Goal: Transaction & Acquisition: Book appointment/travel/reservation

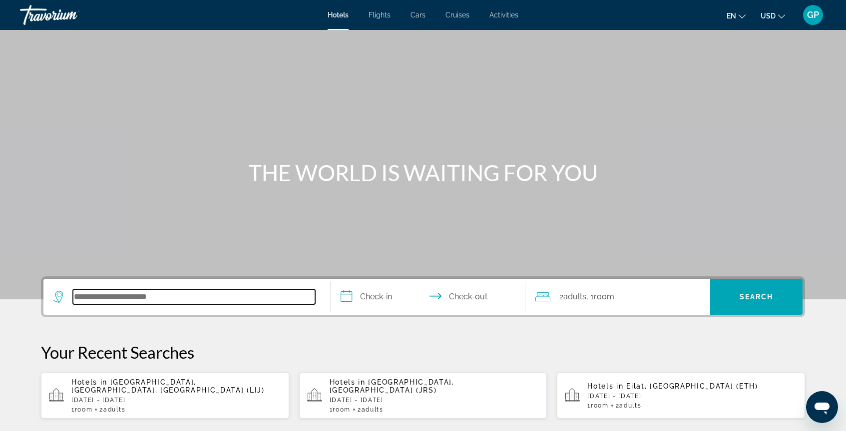
click at [84, 299] on input "Search hotel destination" at bounding box center [194, 297] width 242 height 15
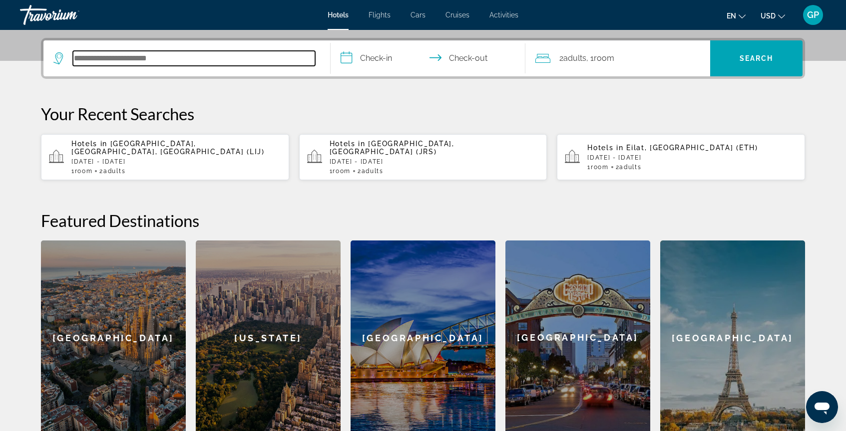
scroll to position [244, 0]
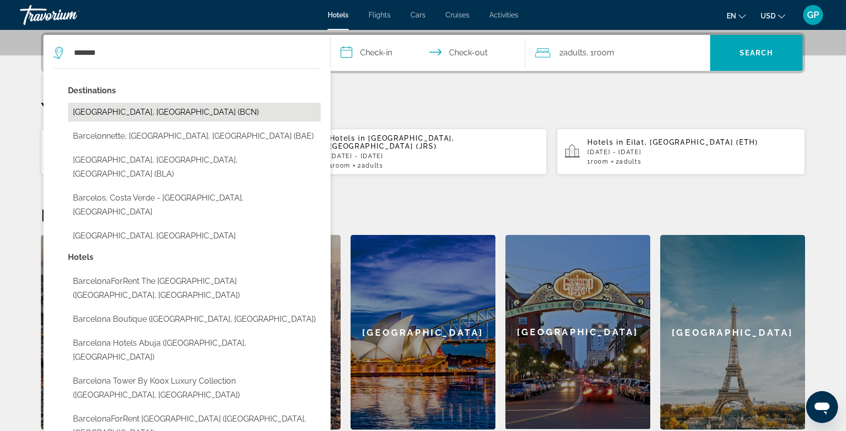
click at [101, 114] on button "[GEOGRAPHIC_DATA], [GEOGRAPHIC_DATA] (BCN)" at bounding box center [194, 112] width 253 height 19
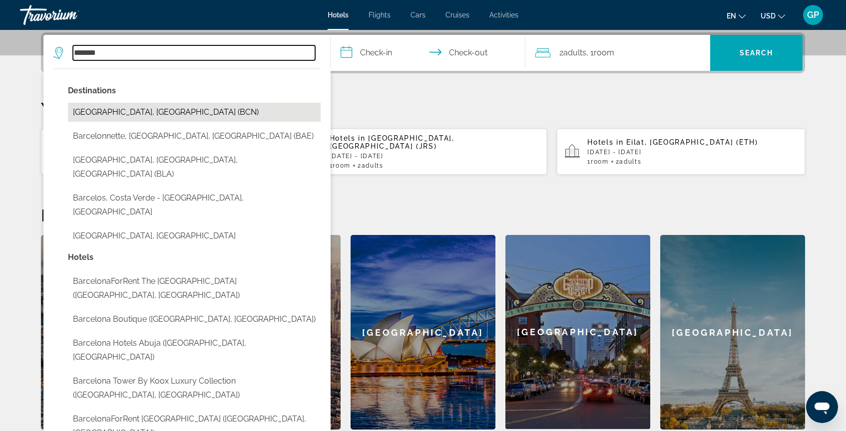
type input "**********"
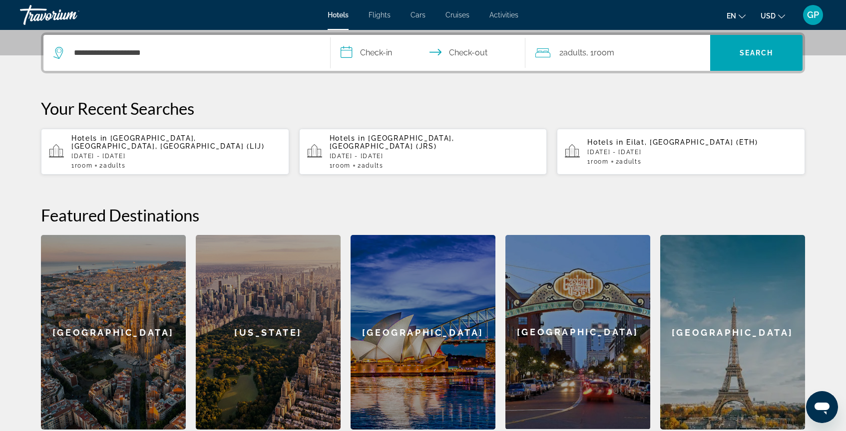
click at [345, 54] on input "**********" at bounding box center [430, 54] width 199 height 39
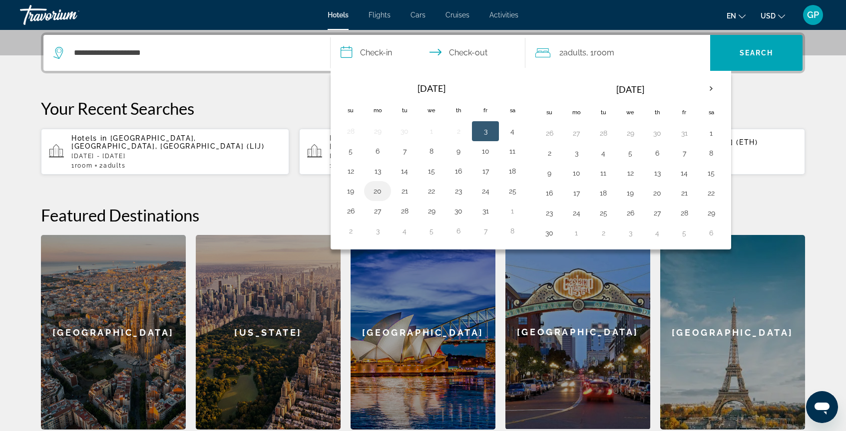
click at [378, 190] on button "20" at bounding box center [378, 191] width 16 height 14
click at [487, 191] on button "24" at bounding box center [485, 191] width 16 height 14
type input "**********"
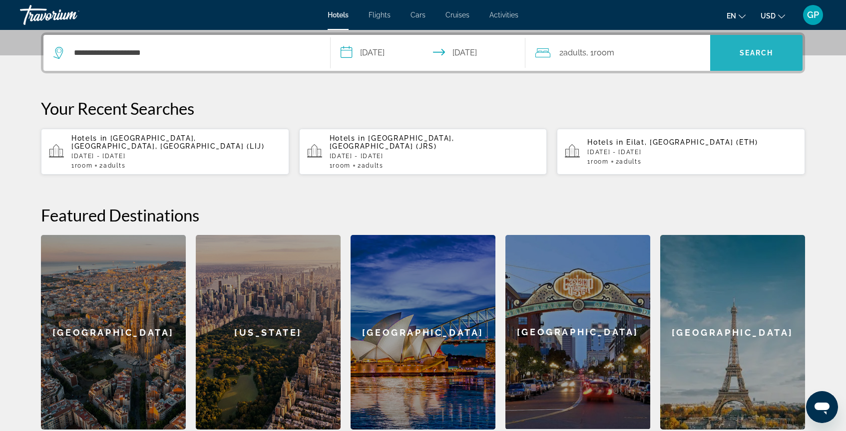
click at [759, 61] on span "Search" at bounding box center [756, 53] width 92 height 24
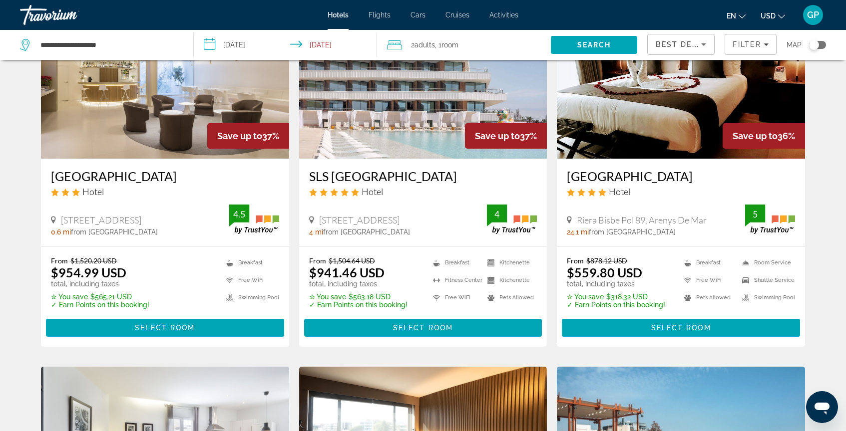
scroll to position [464, 0]
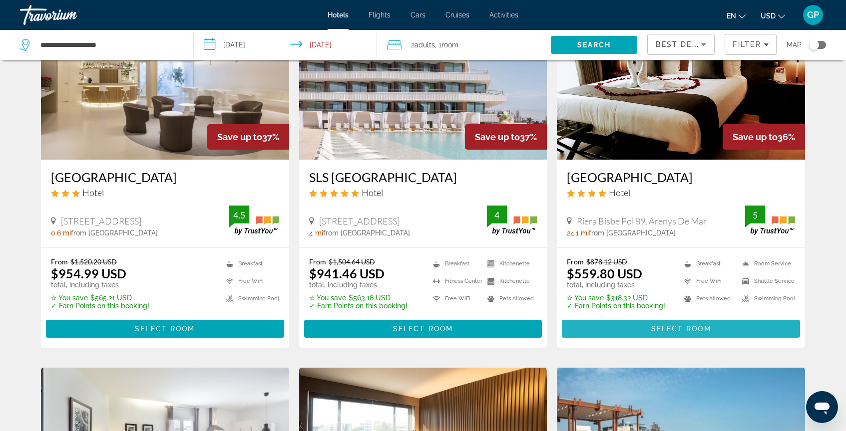
click at [683, 331] on span "Select Room" at bounding box center [681, 329] width 60 height 8
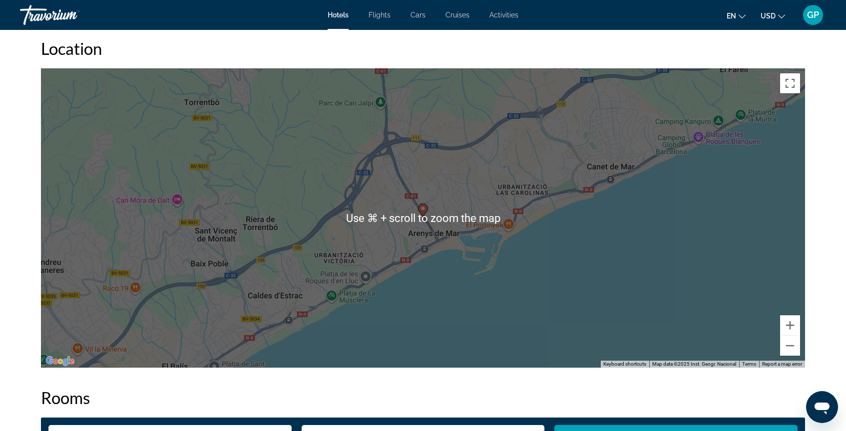
scroll to position [903, 0]
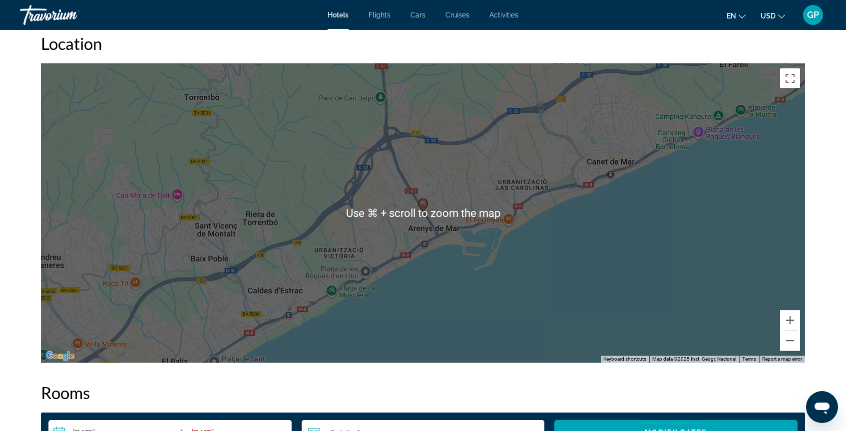
click at [466, 271] on div "To activate drag with keyboard, press Alt + Enter. Once in keyboard drag state,…" at bounding box center [423, 213] width 764 height 300
click at [428, 286] on div "To activate drag with keyboard, press Alt + Enter. Once in keyboard drag state,…" at bounding box center [423, 213] width 764 height 300
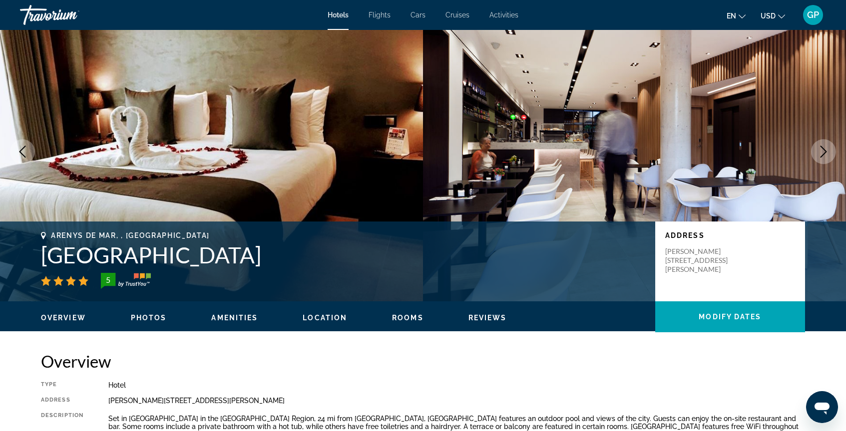
scroll to position [0, 0]
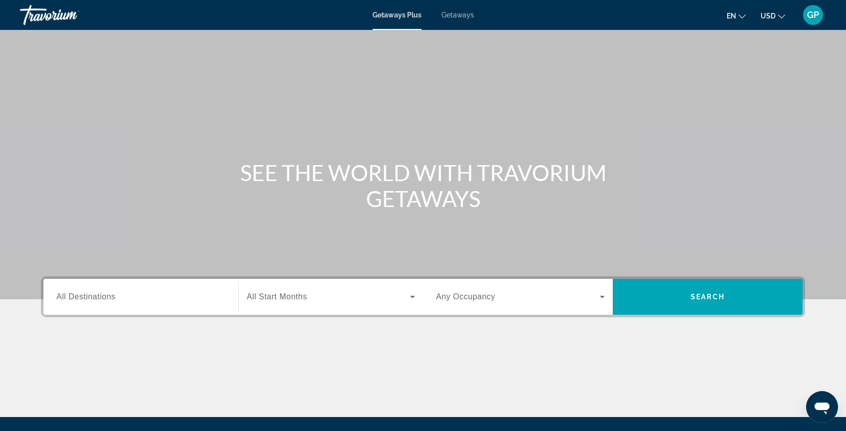
click at [460, 14] on span "Getaways" at bounding box center [457, 15] width 32 height 8
click at [101, 293] on span "All Destinations" at bounding box center [85, 297] width 59 height 8
click at [101, 293] on input "Destination All Destinations" at bounding box center [140, 298] width 169 height 12
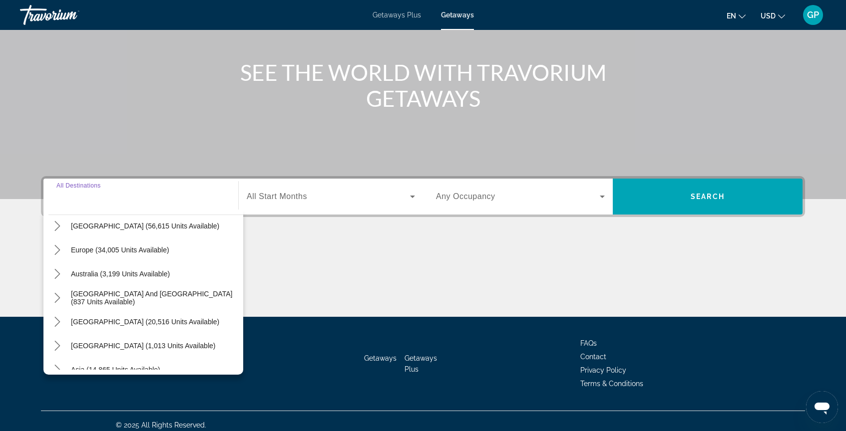
scroll to position [104, 0]
click at [59, 250] on icon "Toggle Europe (34,005 units available) submenu" at bounding box center [57, 248] width 10 height 10
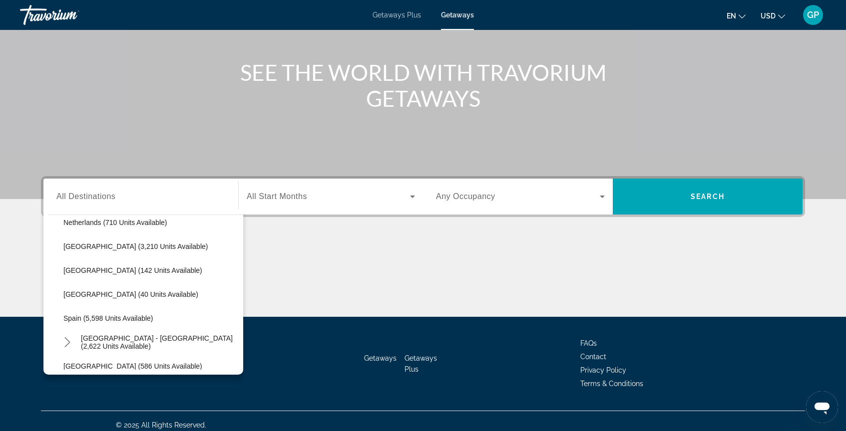
scroll to position [446, 0]
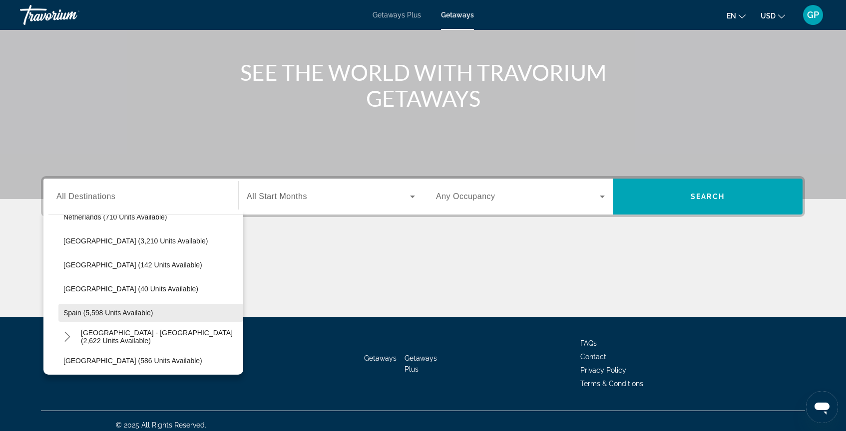
click at [96, 313] on span "Spain (5,598 units available)" at bounding box center [108, 313] width 90 height 8
type input "**********"
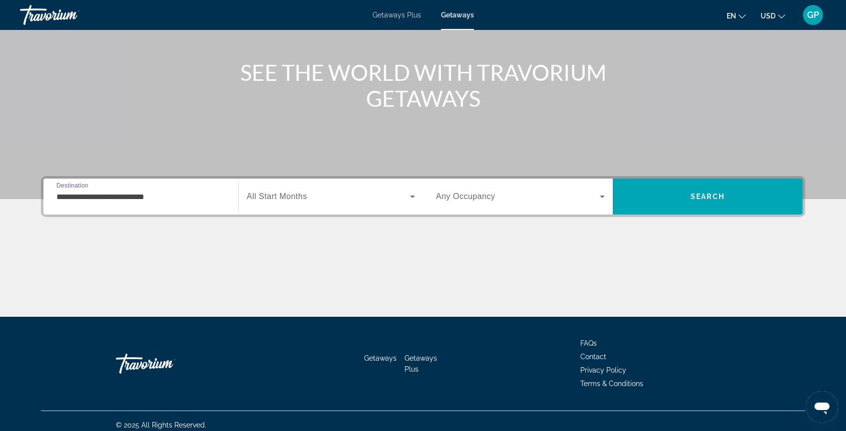
scroll to position [108, 0]
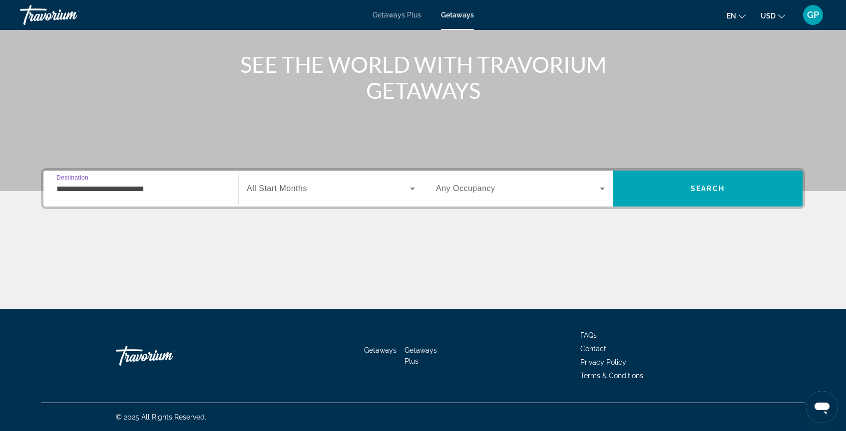
click at [604, 190] on icon "Search widget" at bounding box center [602, 189] width 12 height 12
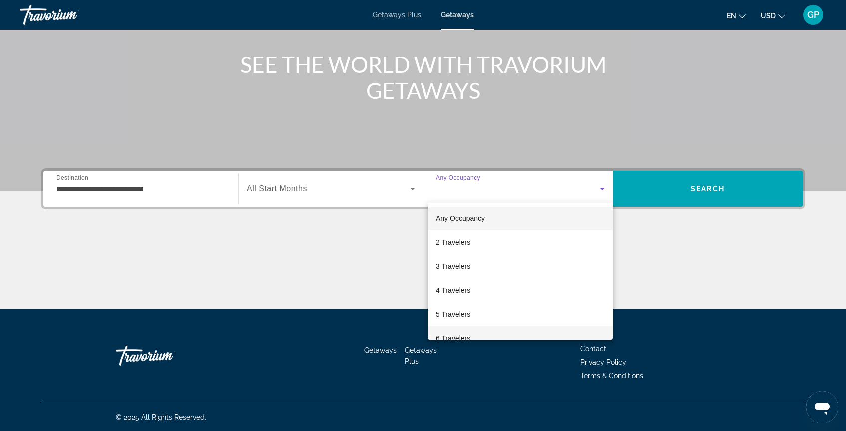
click at [510, 337] on mat-option "6 Travelers" at bounding box center [520, 339] width 185 height 24
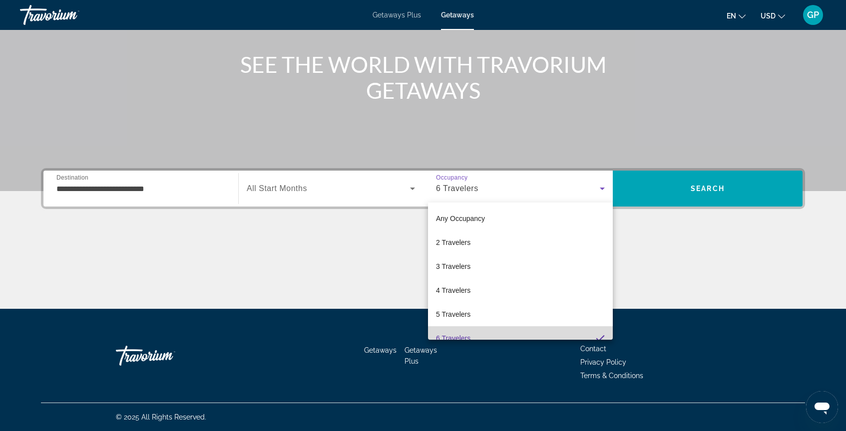
scroll to position [10, 0]
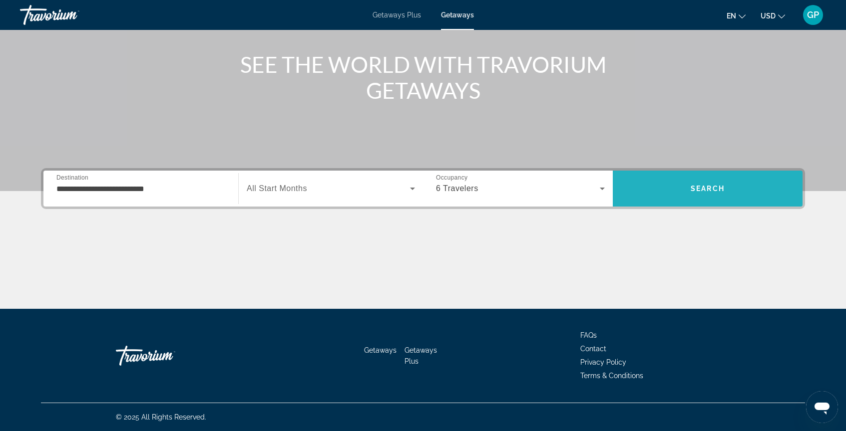
click at [686, 190] on span "Search" at bounding box center [708, 189] width 190 height 24
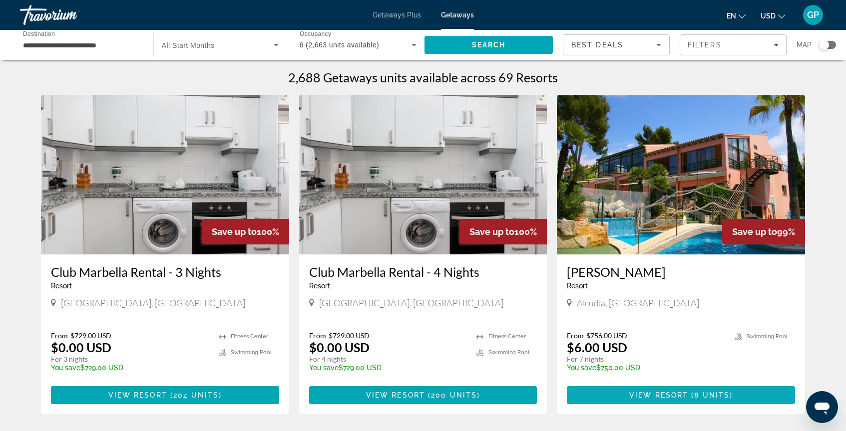
click at [681, 397] on span "View Resort" at bounding box center [658, 395] width 59 height 8
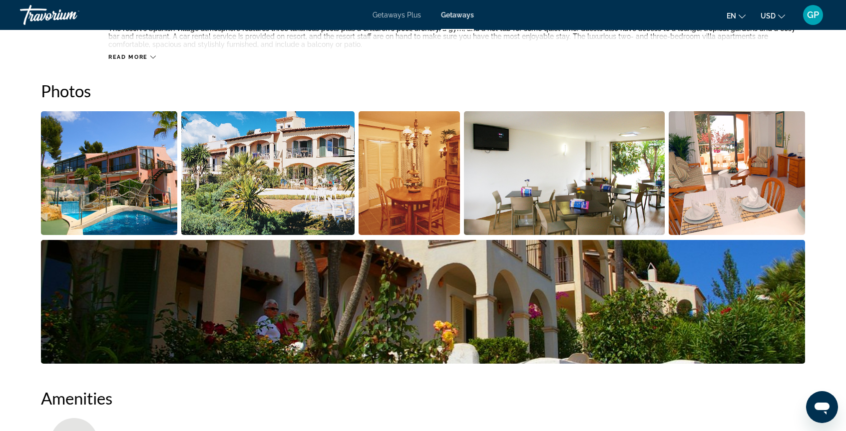
scroll to position [433, 0]
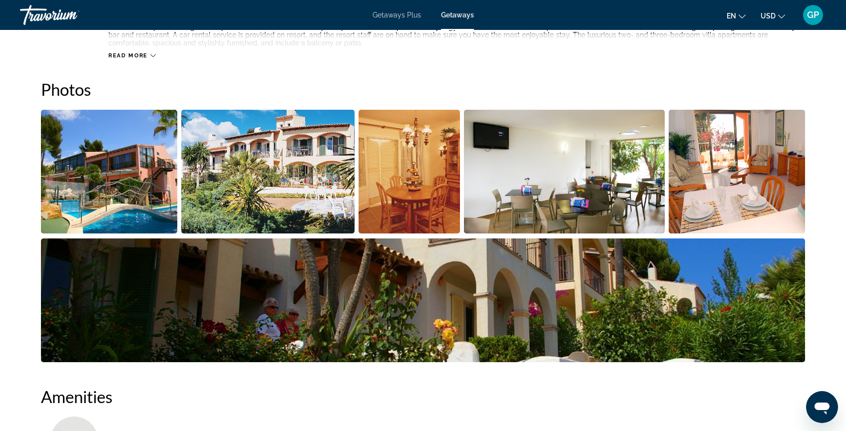
click at [106, 187] on img "Open full-screen image slider" at bounding box center [109, 172] width 136 height 124
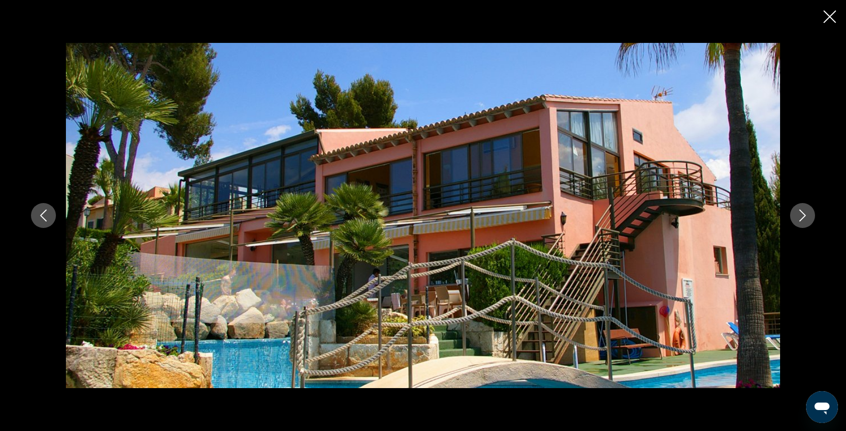
click at [801, 216] on icon "Next image" at bounding box center [802, 216] width 12 height 12
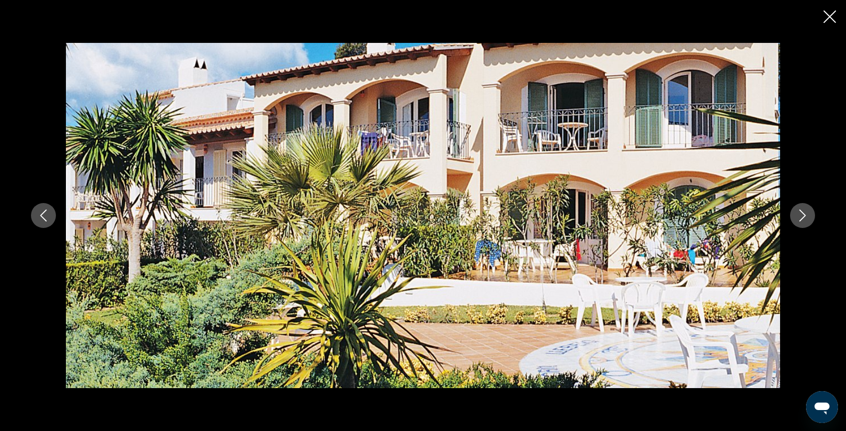
click at [801, 216] on icon "Next image" at bounding box center [802, 216] width 12 height 12
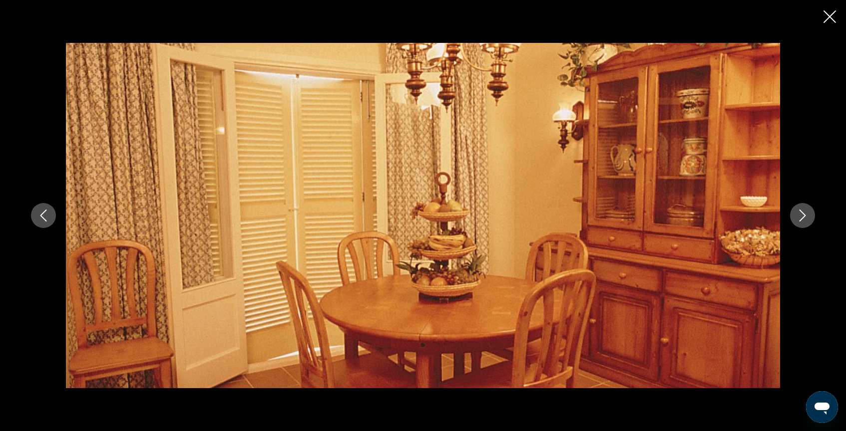
click at [801, 216] on icon "Next image" at bounding box center [802, 216] width 12 height 12
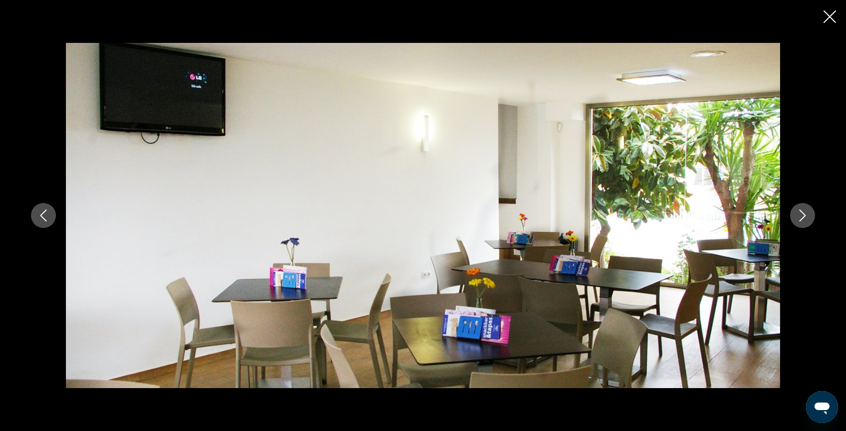
click at [801, 216] on icon "Next image" at bounding box center [802, 216] width 12 height 12
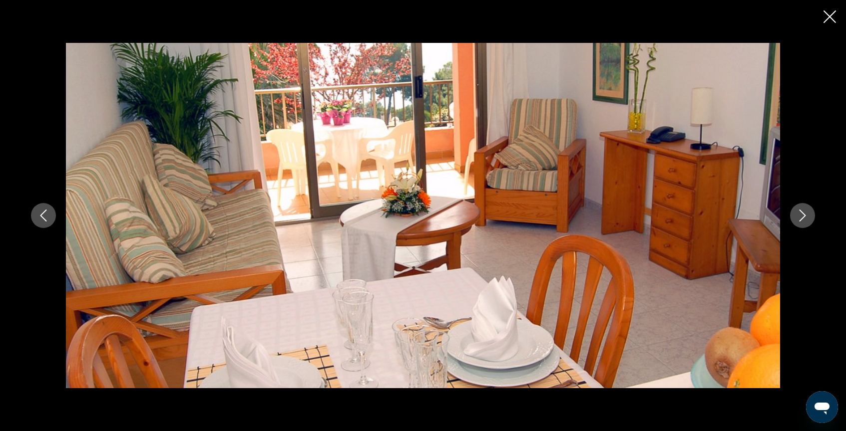
click at [801, 216] on icon "Next image" at bounding box center [802, 216] width 12 height 12
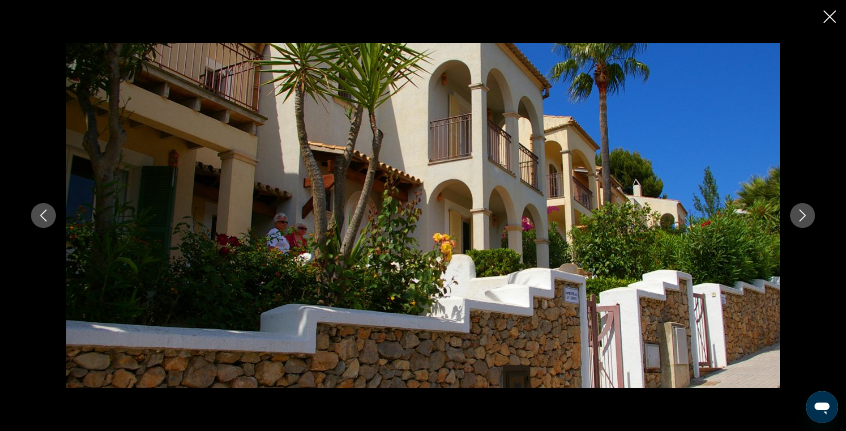
click at [801, 216] on icon "Next image" at bounding box center [802, 216] width 12 height 12
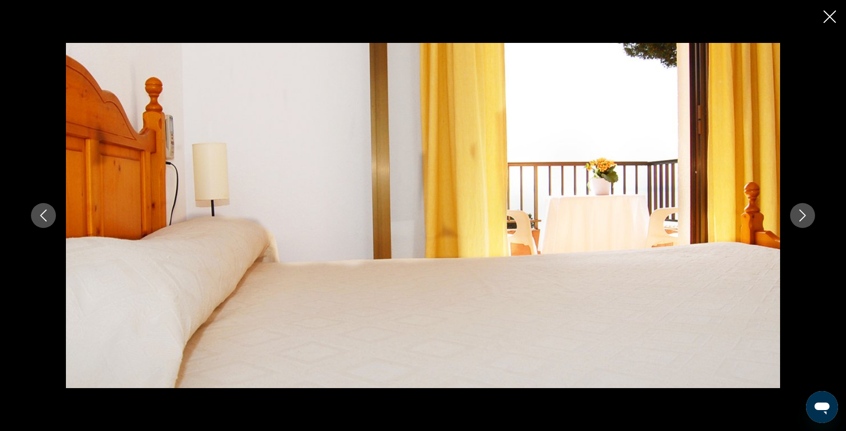
click at [801, 216] on icon "Next image" at bounding box center [802, 216] width 12 height 12
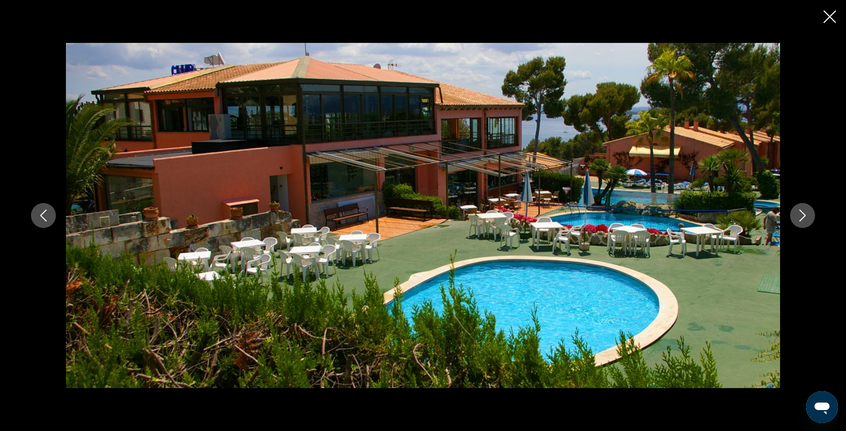
click at [801, 216] on icon "Next image" at bounding box center [802, 216] width 12 height 12
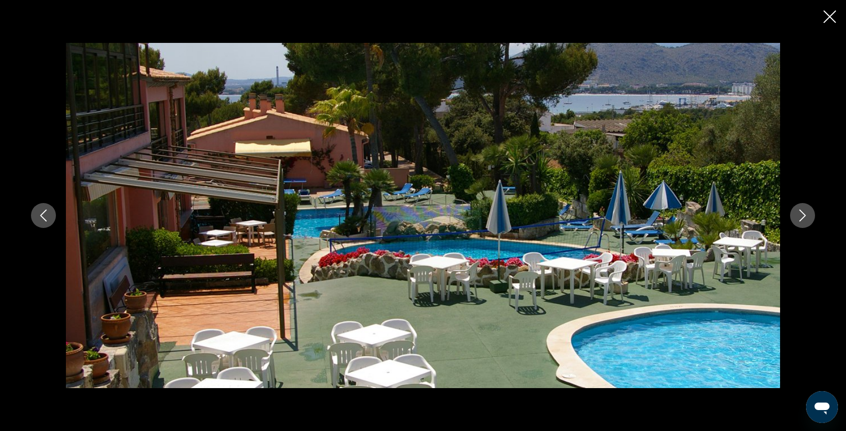
click at [801, 216] on icon "Next image" at bounding box center [802, 216] width 12 height 12
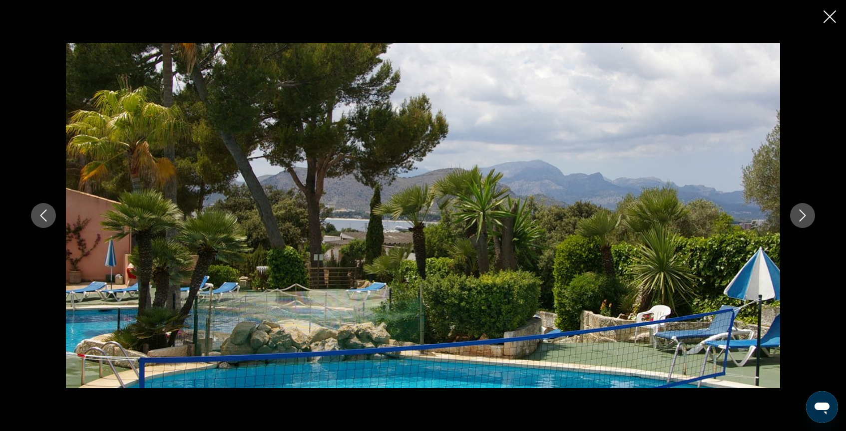
click at [801, 216] on icon "Next image" at bounding box center [802, 216] width 12 height 12
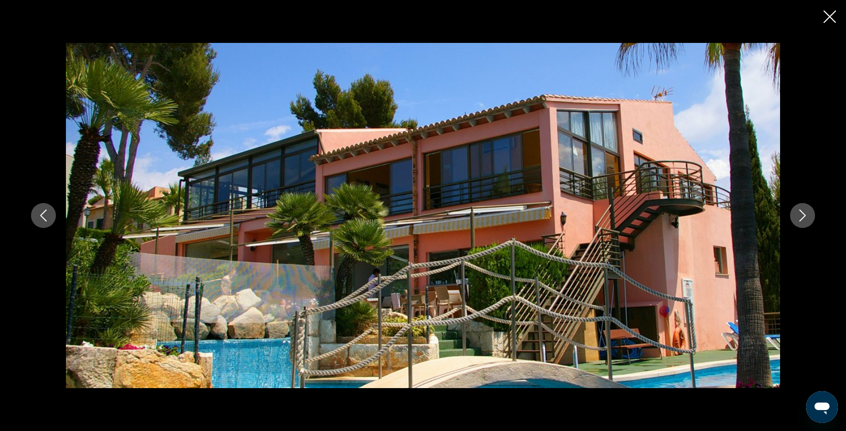
click at [801, 216] on icon "Next image" at bounding box center [802, 216] width 12 height 12
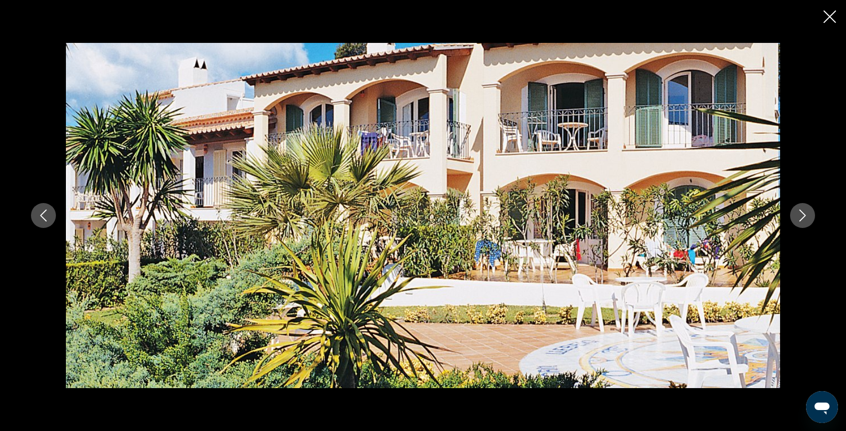
click at [801, 216] on icon "Next image" at bounding box center [802, 216] width 12 height 12
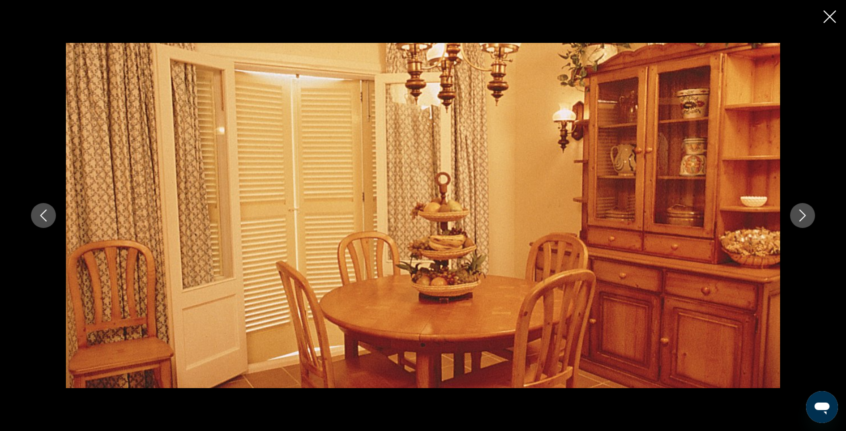
click at [801, 216] on icon "Next image" at bounding box center [802, 216] width 12 height 12
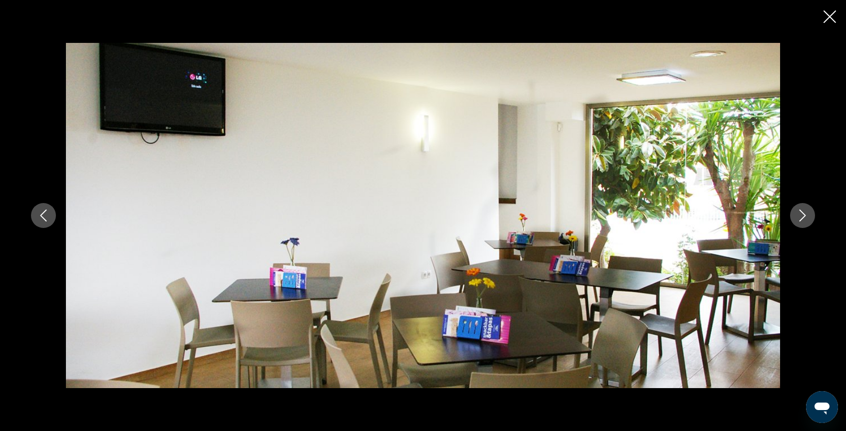
click at [827, 19] on icon "Close slideshow" at bounding box center [829, 16] width 12 height 12
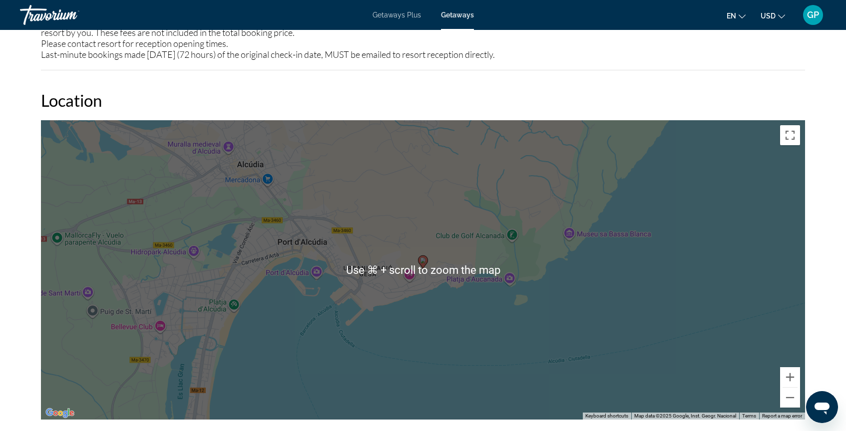
scroll to position [1330, 0]
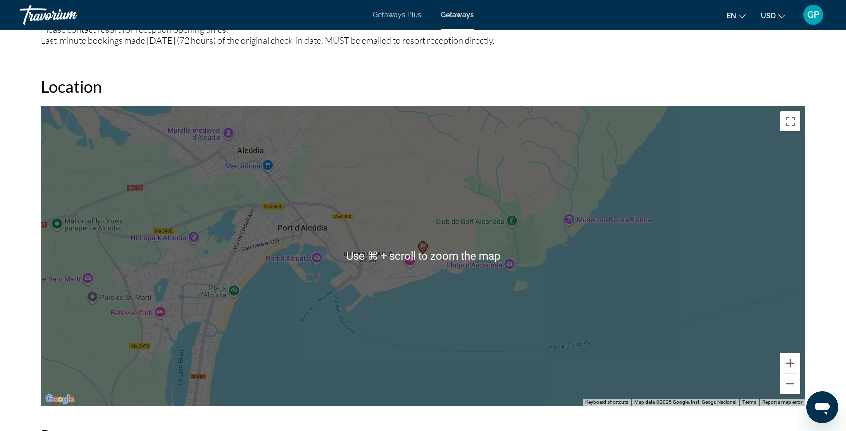
click at [436, 324] on div "To activate drag with keyboard, press Alt + Enter. Once in keyboard drag state,…" at bounding box center [423, 256] width 764 height 300
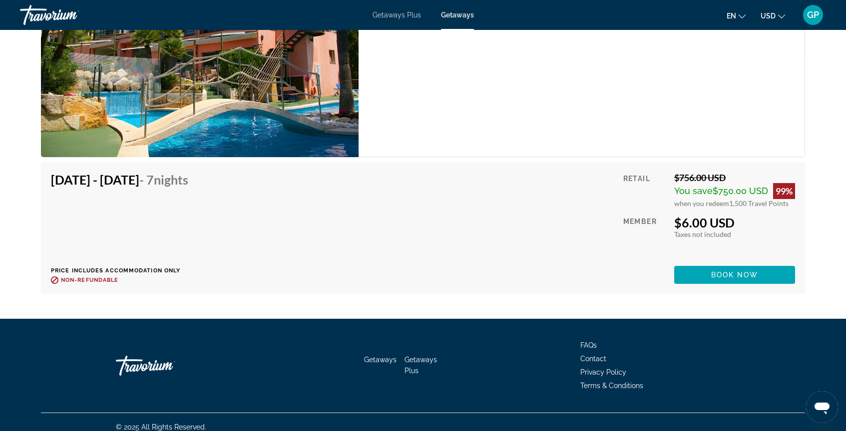
scroll to position [2491, 0]
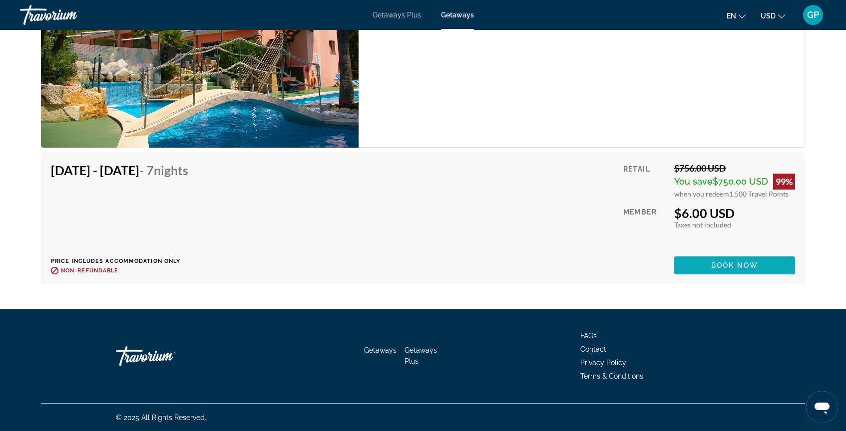
click at [704, 264] on span "Main content" at bounding box center [734, 266] width 121 height 24
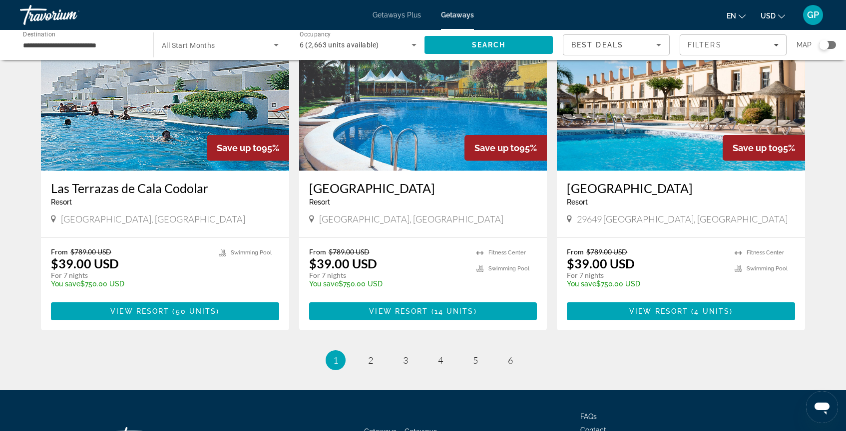
scroll to position [1157, 0]
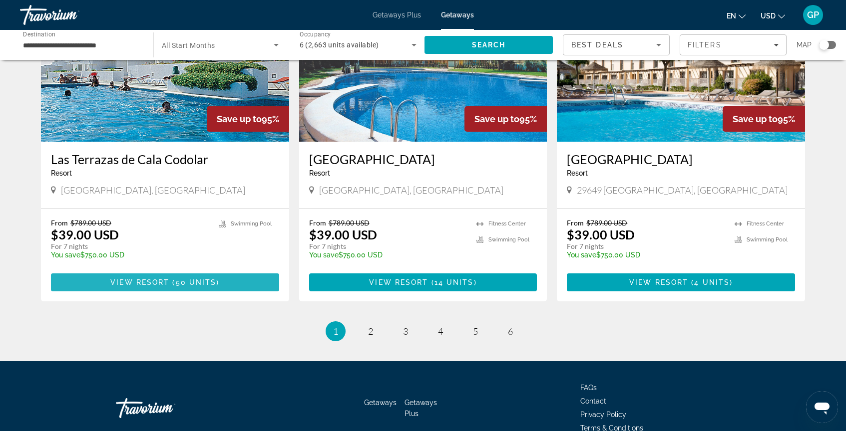
click at [171, 279] on span "Main content" at bounding box center [170, 283] width 3 height 8
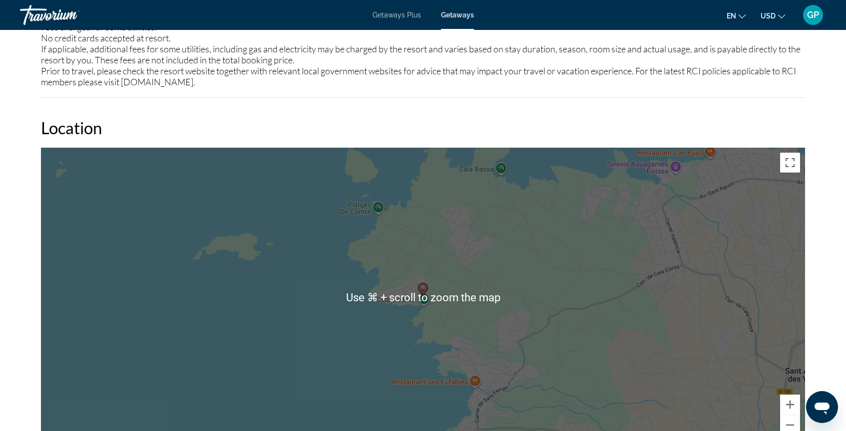
scroll to position [1128, 0]
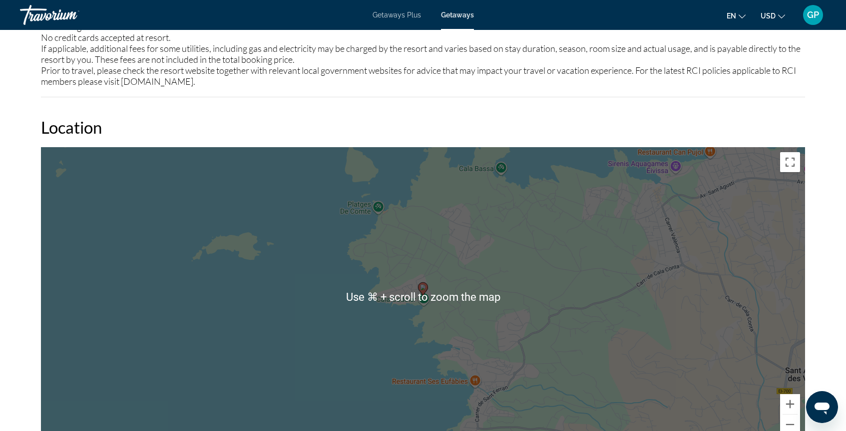
click at [207, 339] on div "To activate drag with keyboard, press Alt + Enter. Once in keyboard drag state,…" at bounding box center [423, 297] width 764 height 300
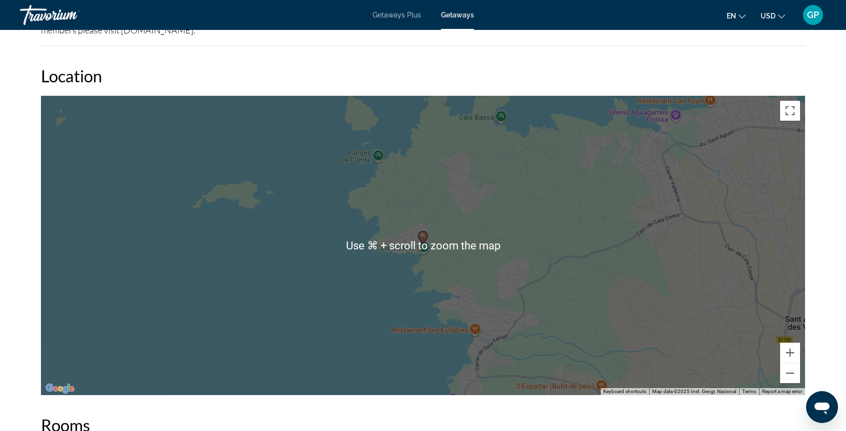
scroll to position [1192, 0]
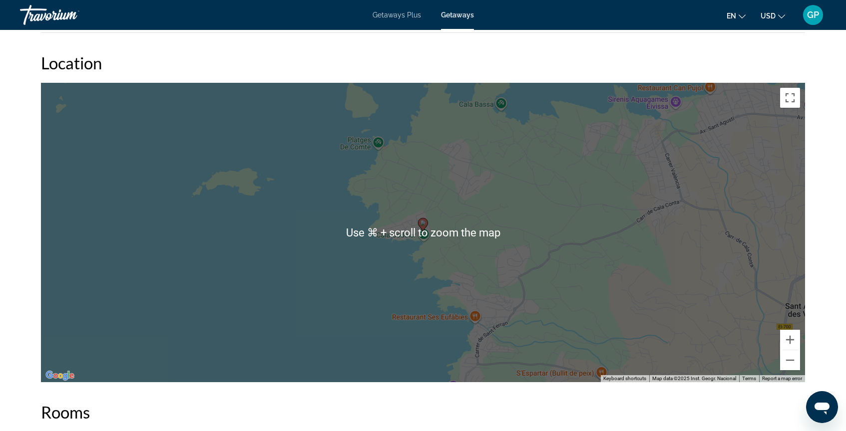
click at [364, 308] on div "To activate drag with keyboard, press Alt + Enter. Once in keyboard drag state,…" at bounding box center [423, 233] width 764 height 300
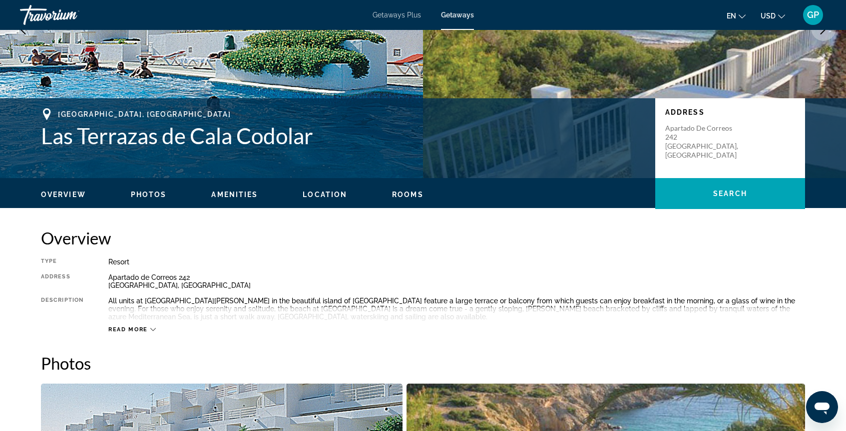
scroll to position [0, 0]
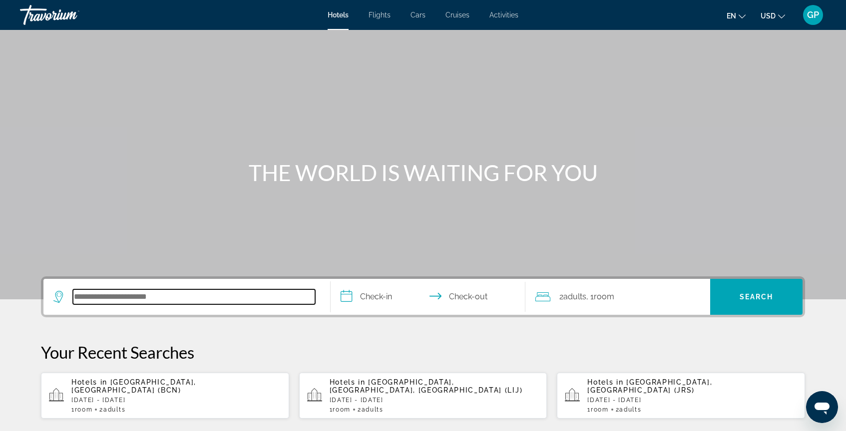
click at [81, 302] on input "Search hotel destination" at bounding box center [194, 297] width 242 height 15
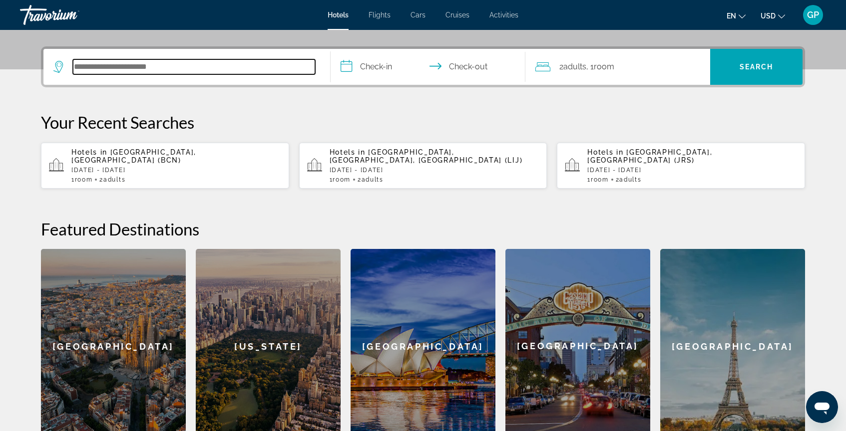
scroll to position [244, 0]
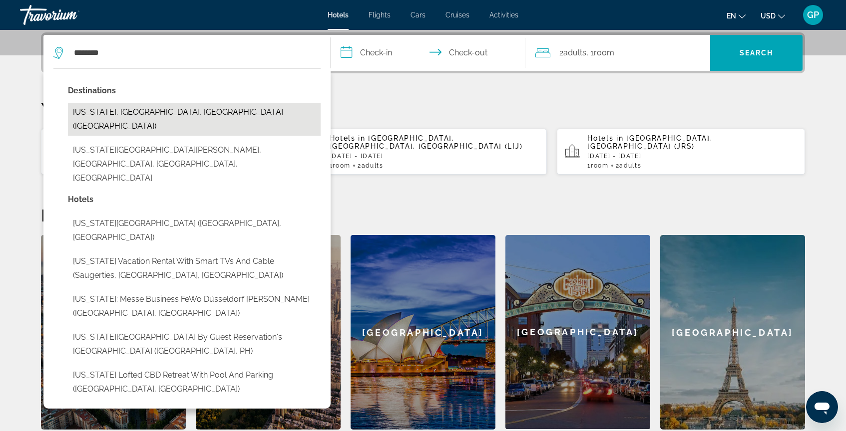
click at [145, 116] on button "[US_STATE], [GEOGRAPHIC_DATA], [GEOGRAPHIC_DATA] ([GEOGRAPHIC_DATA])" at bounding box center [194, 119] width 253 height 33
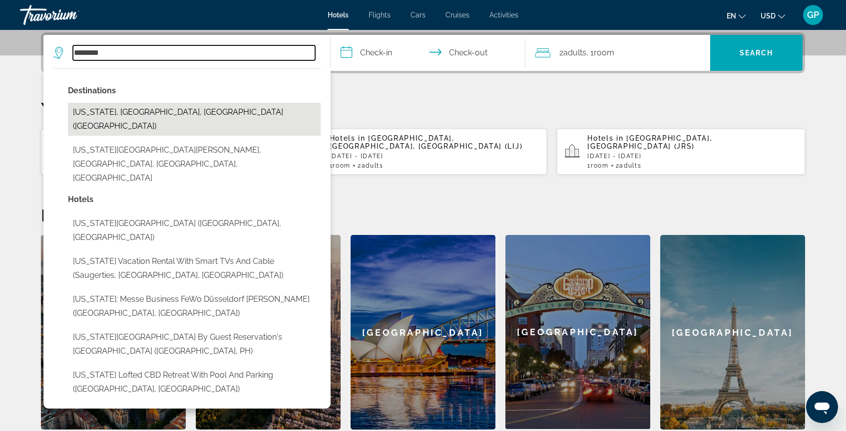
type input "**********"
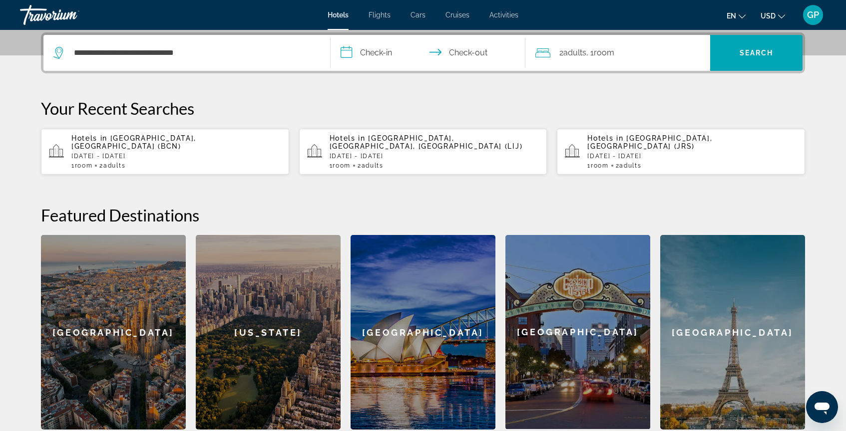
click at [351, 54] on input "**********" at bounding box center [430, 54] width 199 height 39
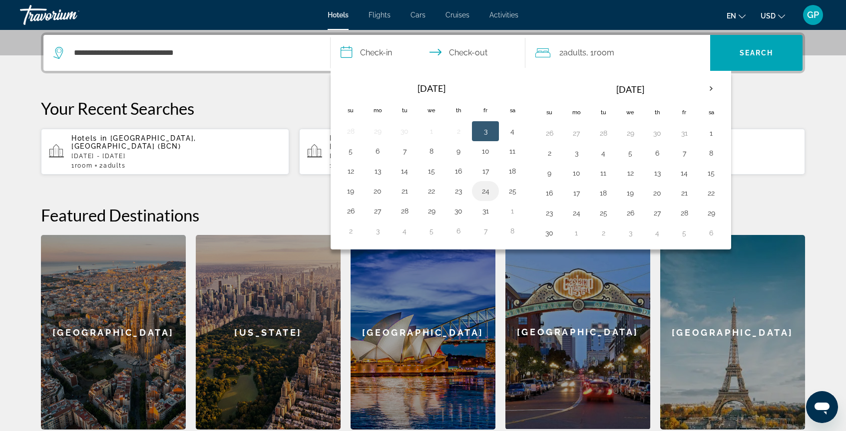
click at [484, 190] on button "24" at bounding box center [485, 191] width 16 height 14
click at [352, 211] on button "26" at bounding box center [351, 211] width 16 height 14
type input "**********"
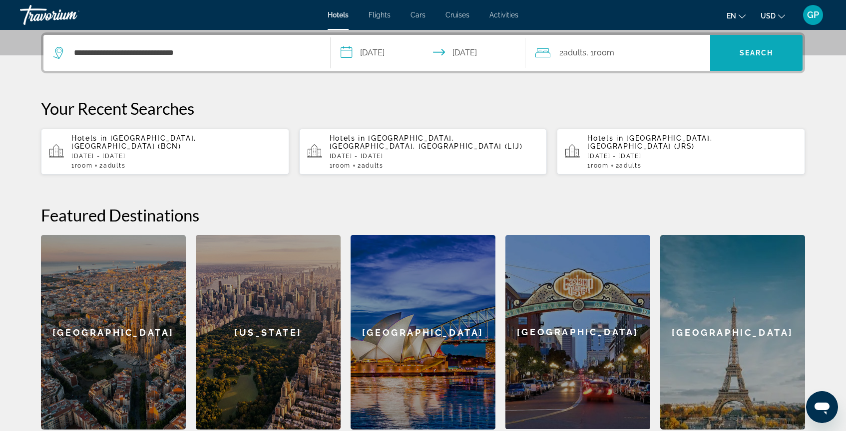
click at [760, 50] on span "Search" at bounding box center [757, 53] width 34 height 8
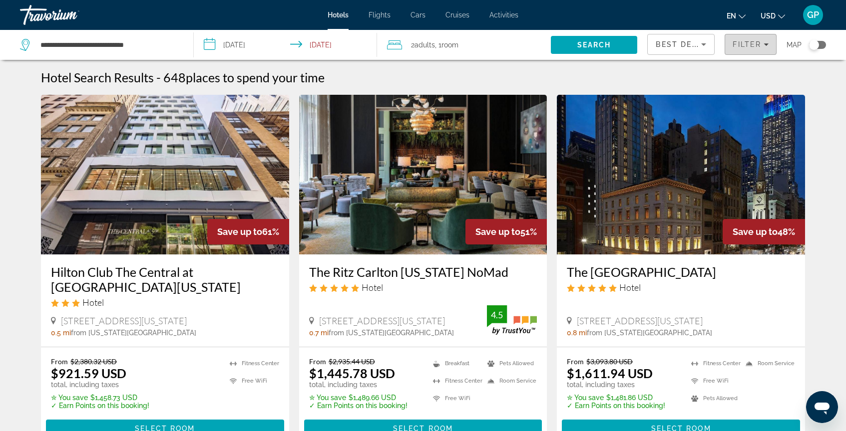
click at [762, 45] on div "Filter" at bounding box center [751, 44] width 36 height 8
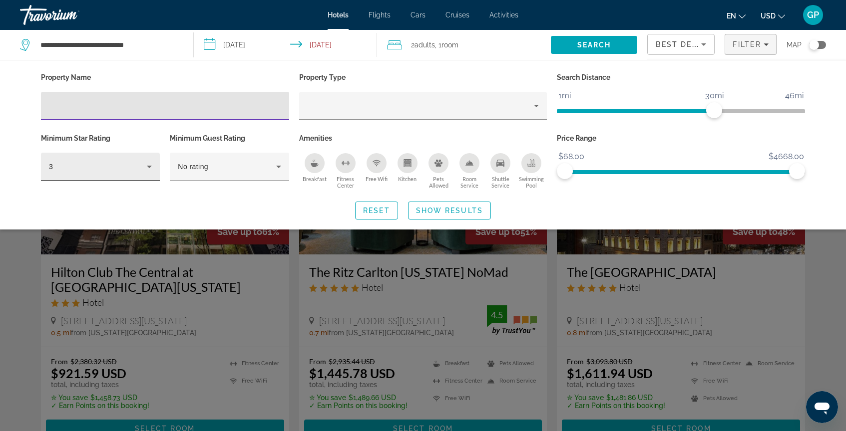
click at [147, 167] on icon "Hotel Filters" at bounding box center [149, 167] width 12 height 12
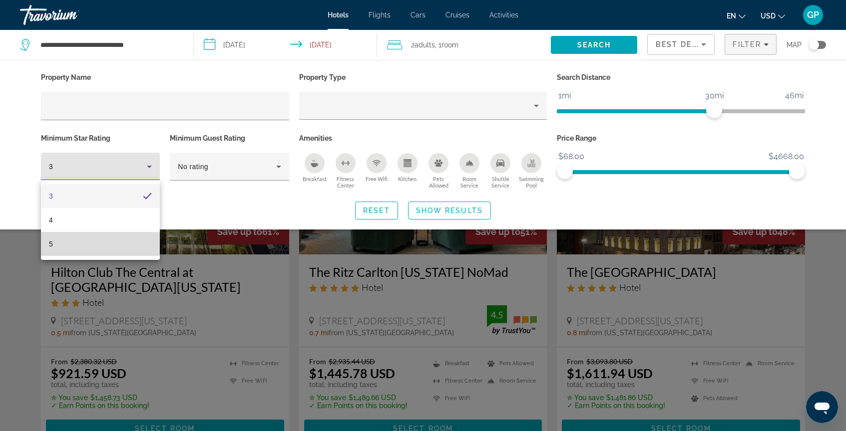
click at [129, 247] on mat-option "5" at bounding box center [100, 244] width 119 height 24
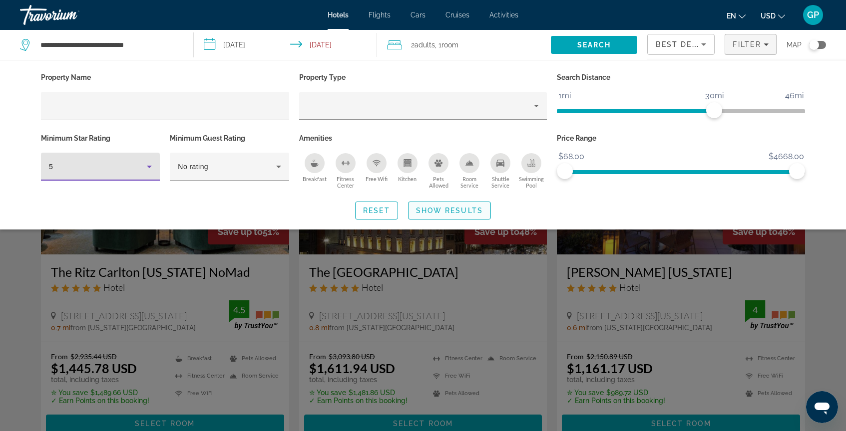
click at [441, 211] on span "Show Results" at bounding box center [449, 211] width 67 height 8
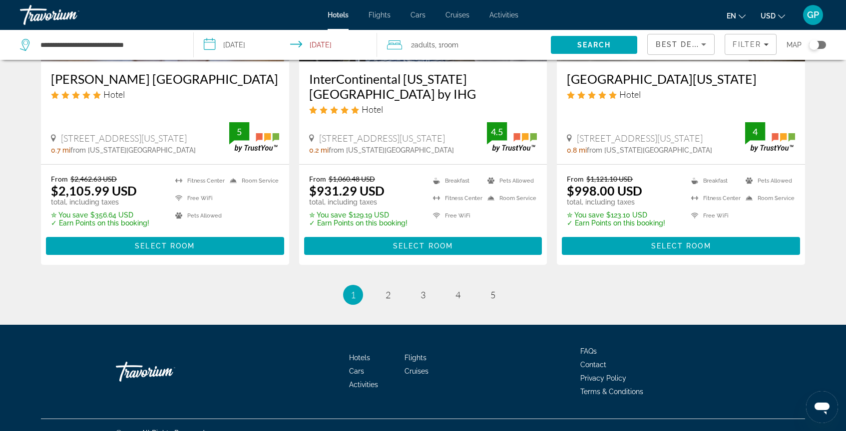
scroll to position [1328, 0]
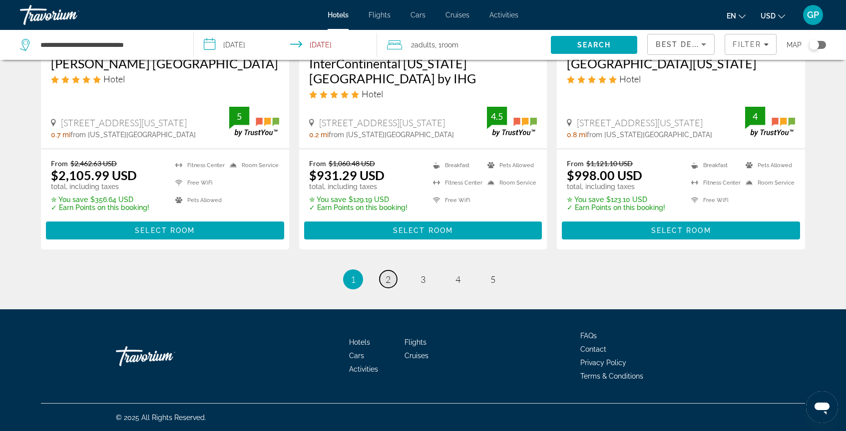
click at [389, 279] on span "2" at bounding box center [387, 279] width 5 height 11
